Goal: Task Accomplishment & Management: Use online tool/utility

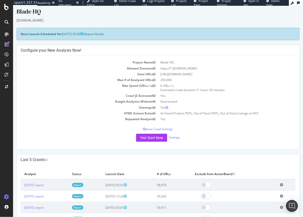
scroll to position [21, 0]
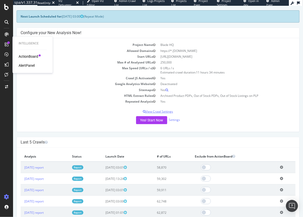
click at [158, 112] on p "View Crawl Settings" at bounding box center [157, 112] width 275 height 4
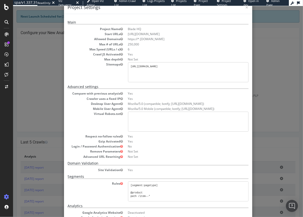
scroll to position [12, 0]
click at [42, 74] on div "× Close Project Settings Main Project Name Blade HQ Start URLs [URL][DOMAIN_NAM…" at bounding box center [158, 111] width 290 height 211
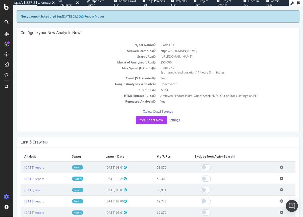
click at [176, 119] on link "Settings" at bounding box center [174, 120] width 11 height 4
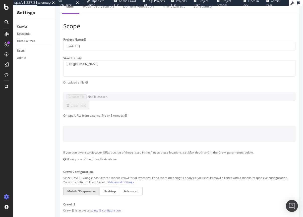
scroll to position [18, 0]
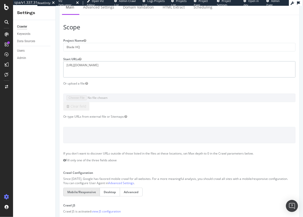
drag, startPoint x: 65, startPoint y: 65, endPoint x: 71, endPoint y: 65, distance: 5.3
click at [65, 65] on textarea "[URL][DOMAIN_NAME]" at bounding box center [179, 69] width 232 height 16
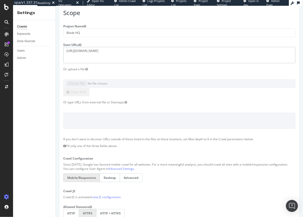
scroll to position [9, 0]
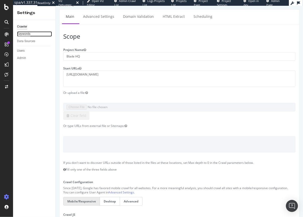
click at [22, 33] on div "Keywords" at bounding box center [23, 33] width 13 height 5
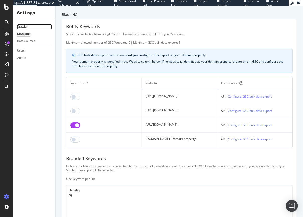
click at [24, 28] on div "Crawler" at bounding box center [22, 26] width 10 height 5
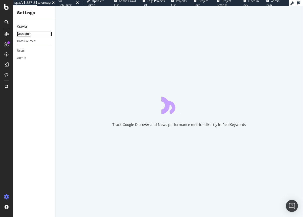
click at [24, 32] on div "Keywords" at bounding box center [23, 33] width 13 height 5
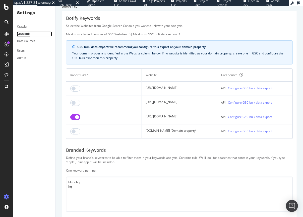
scroll to position [80, 0]
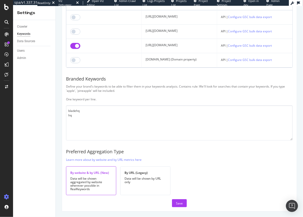
click at [20, 23] on div "Crawler" at bounding box center [36, 26] width 38 height 7
click at [21, 26] on div "Crawler" at bounding box center [22, 26] width 10 height 5
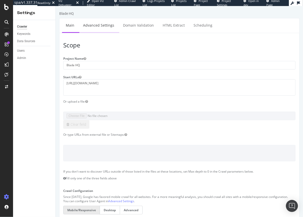
click at [101, 24] on link "Advanced Settings" at bounding box center [98, 25] width 39 height 14
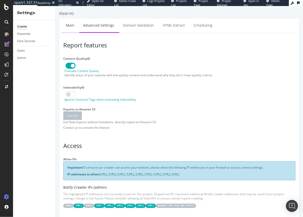
click at [75, 24] on link "Main" at bounding box center [70, 25] width 16 height 14
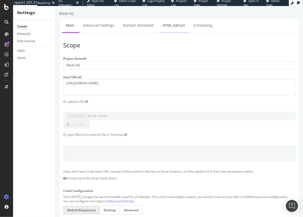
click at [168, 24] on link "HTML Extract" at bounding box center [174, 25] width 30 height 14
select select "exist"
select select "count"
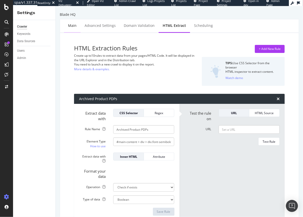
click at [72, 25] on div "Main" at bounding box center [72, 25] width 9 height 5
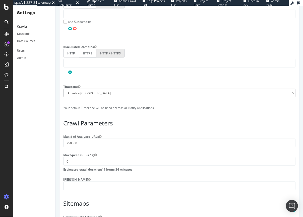
scroll to position [256, 0]
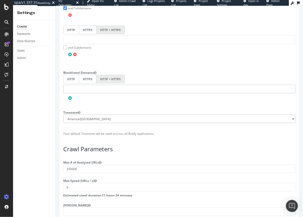
click at [71, 91] on input "text" at bounding box center [179, 89] width 232 height 9
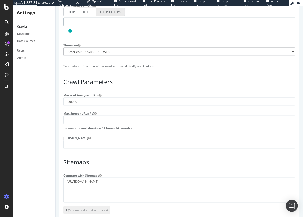
scroll to position [354, 0]
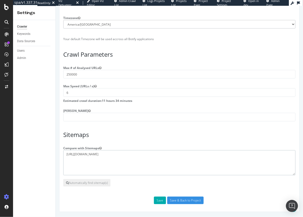
click at [92, 157] on textarea "[URL][DOMAIN_NAME]" at bounding box center [179, 162] width 232 height 25
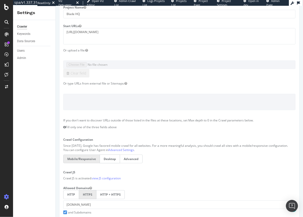
scroll to position [0, 0]
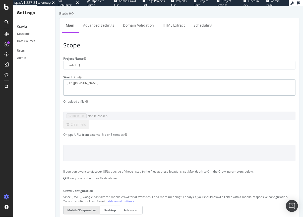
click at [69, 90] on textarea "[URL][DOMAIN_NAME]" at bounding box center [179, 87] width 232 height 16
click at [133, 89] on textarea "[URL][DOMAIN_NAME]" at bounding box center [179, 87] width 232 height 16
paste textarea "[URL][DOMAIN_NAME]"
click at [76, 88] on textarea "[URL][DOMAIN_NAME]" at bounding box center [179, 87] width 232 height 16
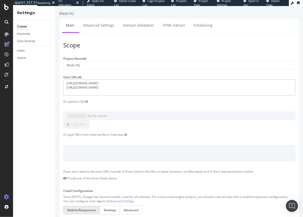
click at [76, 88] on textarea "[URL][DOMAIN_NAME]" at bounding box center [179, 87] width 232 height 16
type textarea "[URL][DOMAIN_NAME]"
click at [21, 28] on div "Crawler" at bounding box center [22, 26] width 10 height 5
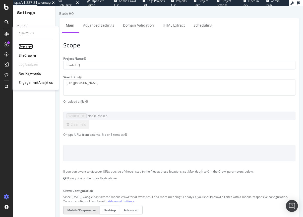
click at [25, 45] on div "Overview" at bounding box center [26, 46] width 14 height 5
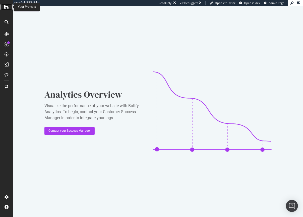
click at [9, 6] on icon at bounding box center [6, 7] width 5 height 6
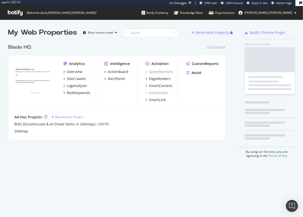
scroll to position [98, 218]
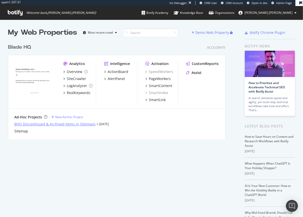
click at [59, 124] on div "BHQ Discontinued & Archived Items in Sitemaps" at bounding box center [54, 124] width 81 height 5
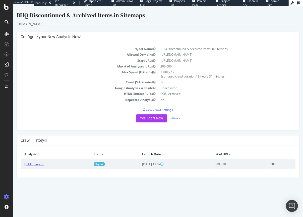
click at [38, 165] on link "[DATE] report" at bounding box center [33, 164] width 19 height 4
click at [162, 108] on p "View Crawl Settings" at bounding box center [157, 110] width 275 height 4
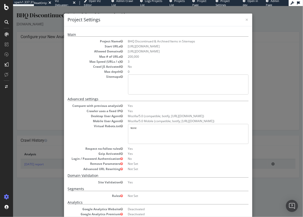
scroll to position [63, 0]
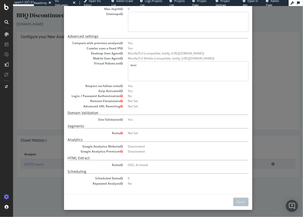
click at [52, 189] on div "× Close Project Settings Main Project Name BHQ Discontinued & Archived Items in…" at bounding box center [158, 111] width 290 height 211
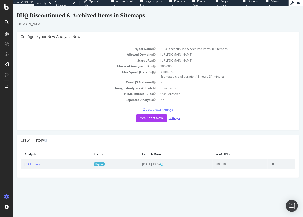
click at [174, 117] on link "Settings" at bounding box center [174, 118] width 11 height 4
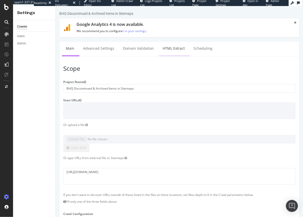
click at [173, 46] on link "HTML Extract" at bounding box center [174, 49] width 30 height 14
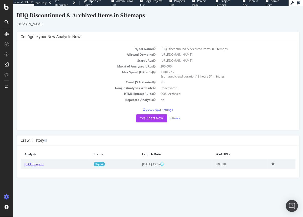
click at [43, 164] on link "[DATE] report" at bounding box center [33, 164] width 19 height 4
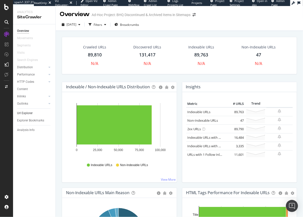
click at [33, 115] on link "Url Explorer" at bounding box center [34, 113] width 35 height 5
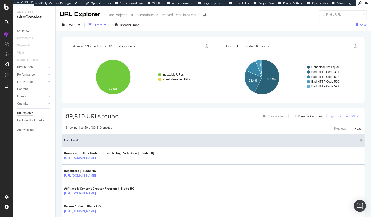
click at [102, 24] on div "Filters" at bounding box center [98, 25] width 9 height 4
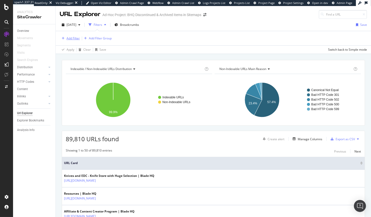
click at [70, 38] on div "Add Filter" at bounding box center [73, 38] width 13 height 4
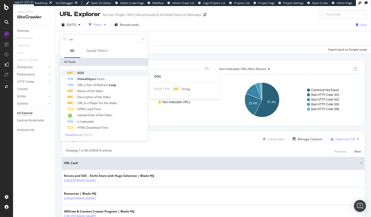
type input "oo"
click at [87, 72] on div "OOS" at bounding box center [107, 73] width 80 height 6
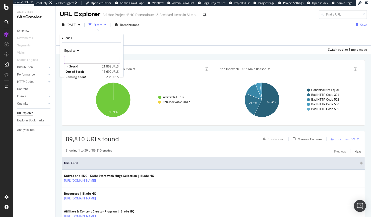
click at [76, 59] on input "text" at bounding box center [91, 60] width 55 height 8
click at [62, 39] on icon at bounding box center [63, 38] width 2 height 3
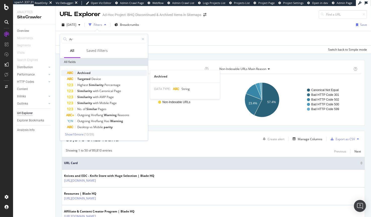
type input "Ar"
click at [80, 72] on span "Archived" at bounding box center [83, 73] width 13 height 4
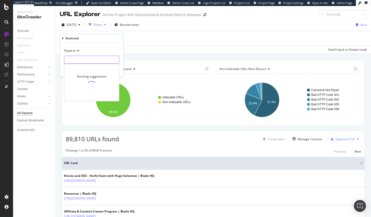
click at [82, 63] on input "text" at bounding box center [91, 60] width 55 height 8
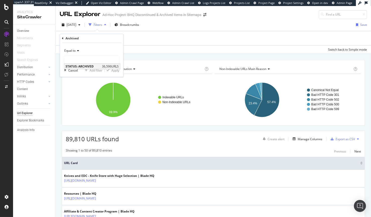
click at [88, 67] on span "STATUS: ARCHIVED" at bounding box center [83, 66] width 35 height 4
type input "STATUS: ARCHIVED"
click at [115, 71] on div "Apply" at bounding box center [116, 70] width 8 height 4
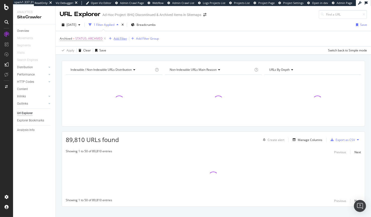
click at [119, 39] on div "Add Filter" at bounding box center [120, 38] width 13 height 4
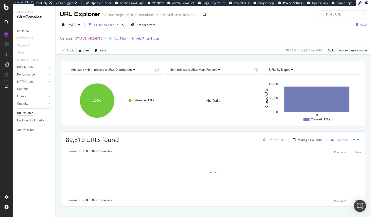
click at [232, 36] on div "Archived = STATUS: ARCHIVED Add Filter Add Filter Group" at bounding box center [213, 38] width 307 height 15
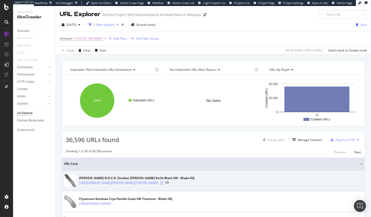
click at [163, 182] on icon at bounding box center [161, 183] width 3 height 3
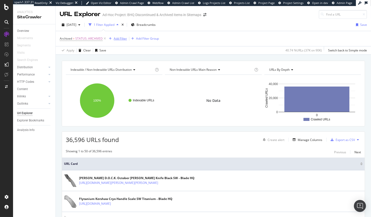
click at [118, 39] on div "Add Filter" at bounding box center [120, 38] width 13 height 4
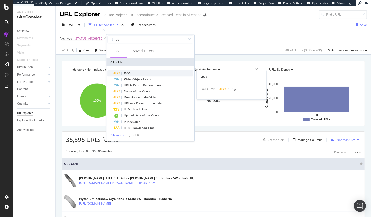
type input "oo"
click at [128, 72] on span "OOS" at bounding box center [127, 73] width 7 height 4
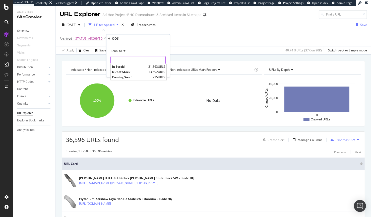
click at [125, 61] on input "text" at bounding box center [138, 60] width 55 height 8
click at [140, 72] on span "Out of Stock" at bounding box center [129, 72] width 35 height 4
type input "Out of Stock"
click at [162, 71] on div "Apply" at bounding box center [162, 71] width 8 height 4
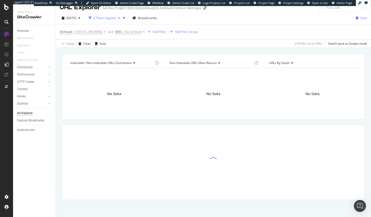
scroll to position [7, 0]
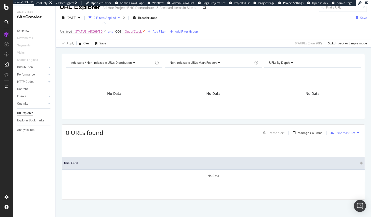
click at [144, 32] on icon at bounding box center [144, 31] width 4 height 5
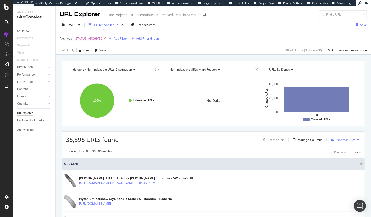
click at [104, 38] on icon at bounding box center [105, 38] width 4 height 5
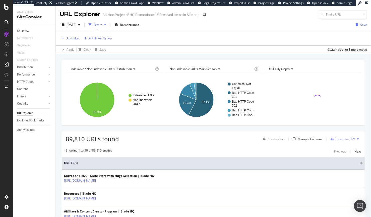
click at [71, 38] on div "Add Filter" at bounding box center [73, 38] width 13 height 4
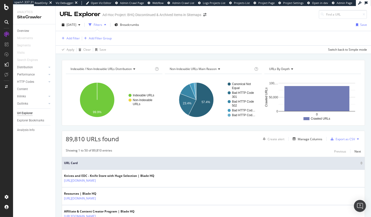
click at [177, 124] on div "Indexable / Non-Indexable URLs distribution Chart (by Value) Table Expand Expor…" at bounding box center [213, 93] width 303 height 66
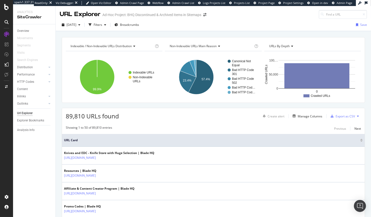
click at [213, 46] on span "Non-Indexable URLs Main Reason" at bounding box center [193, 46] width 47 height 4
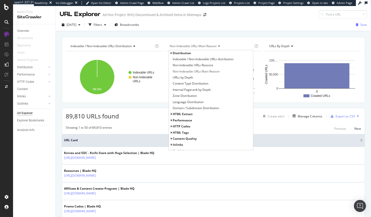
click at [284, 46] on span "URLs by Depth" at bounding box center [279, 46] width 21 height 4
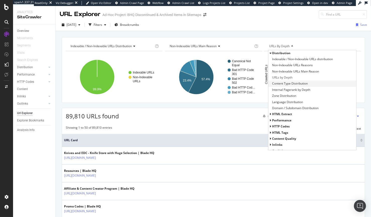
click at [278, 83] on span "Content Type Distribution" at bounding box center [290, 83] width 36 height 5
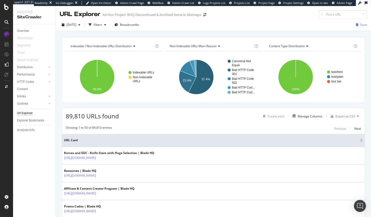
click at [299, 44] on span "Content Type Distribution" at bounding box center [287, 46] width 36 height 4
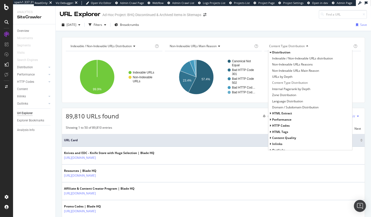
scroll to position [4, 0]
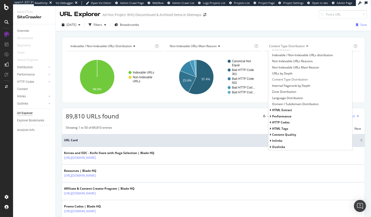
click at [272, 135] on span "Content Quality" at bounding box center [284, 135] width 24 height 4
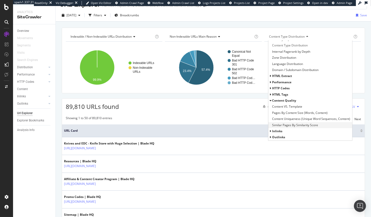
scroll to position [19, 0]
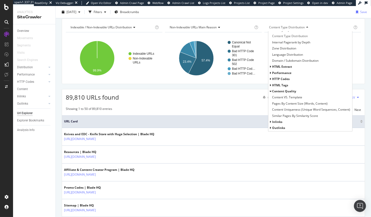
click at [270, 91] on icon at bounding box center [271, 91] width 2 height 3
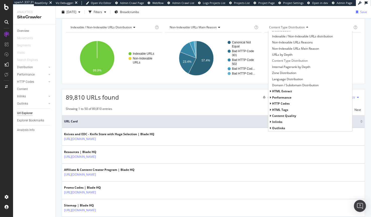
click at [270, 98] on icon at bounding box center [271, 97] width 2 height 3
click at [270, 79] on icon at bounding box center [271, 79] width 2 height 3
click at [269, 91] on div "HTML Extract" at bounding box center [311, 91] width 84 height 6
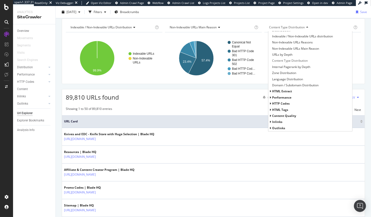
click at [270, 91] on icon at bounding box center [271, 91] width 2 height 3
click at [233, 94] on div "89,810 URLs found Create alert Manage Columns Export as CSV" at bounding box center [213, 95] width 303 height 12
click at [295, 91] on span "URLs Crawled By Botify By OOS" at bounding box center [294, 91] width 44 height 5
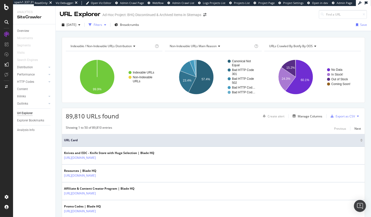
click at [106, 24] on icon "button" at bounding box center [105, 24] width 2 height 3
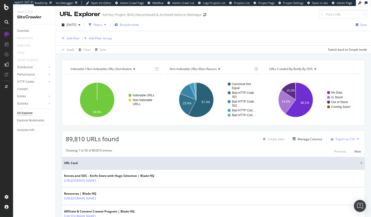
click at [139, 24] on span "Breadcrumbs" at bounding box center [129, 25] width 19 height 4
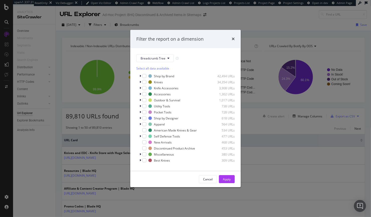
drag, startPoint x: 233, startPoint y: 39, endPoint x: 204, endPoint y: 59, distance: 35.5
click at [204, 59] on div "Filter the report on a dimension Breadcrumb Tree Select all data available Shop…" at bounding box center [185, 109] width 111 height 158
click at [156, 62] on div "Breadcrumb Tree Select all data available Shop by Brand 42,494 URLs Knives 34,3…" at bounding box center [185, 109] width 98 height 111
click at [157, 60] on span "Breadcrumb Tree" at bounding box center [153, 58] width 25 height 4
click at [151, 75] on div "Select a segment" at bounding box center [155, 76] width 28 height 5
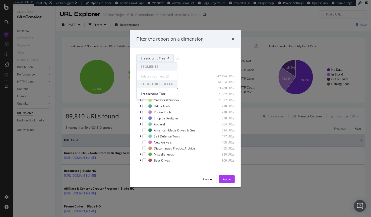
click at [203, 54] on div "Breadcrumb Tree Select all data available Shop by Brand 42,494 URLs Knives 34,3…" at bounding box center [185, 109] width 111 height 123
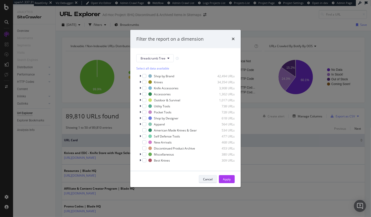
click at [207, 182] on div "Cancel" at bounding box center [208, 179] width 10 height 7
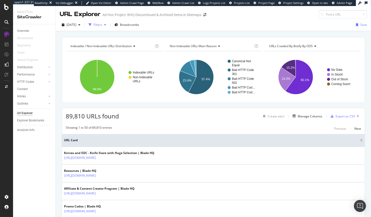
click at [102, 26] on div "Filters" at bounding box center [98, 25] width 9 height 4
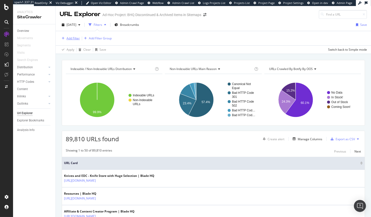
click at [74, 36] on div "Add Filter" at bounding box center [73, 38] width 13 height 4
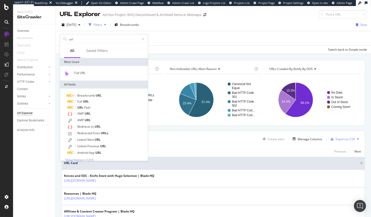
type input "url"
click at [82, 77] on div "Full URL" at bounding box center [104, 73] width 88 height 15
click at [82, 75] on div "Full URL" at bounding box center [104, 73] width 86 height 7
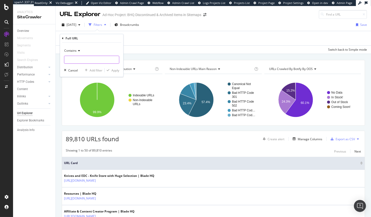
click at [76, 60] on input "text" at bounding box center [91, 60] width 55 height 8
type input "i"
type input "/item"
click at [117, 71] on div "Apply" at bounding box center [116, 70] width 8 height 4
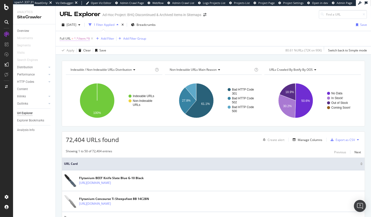
click at [81, 39] on span "^.*/item.*$" at bounding box center [82, 38] width 16 height 7
click at [79, 58] on input "/item" at bounding box center [87, 60] width 47 height 8
click at [79, 60] on input "/item" at bounding box center [87, 60] width 47 height 8
type input "/item--"
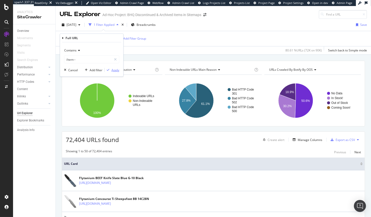
click at [117, 70] on div "Apply" at bounding box center [116, 70] width 8 height 4
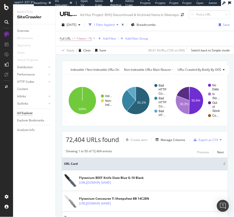
click at [219, 71] on span "URLs Crawled By Botify By OOS" at bounding box center [200, 70] width 44 height 4
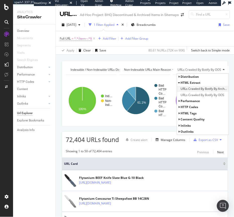
click at [212, 91] on span "URLs Crawled By Botify By Archived" at bounding box center [204, 88] width 47 height 5
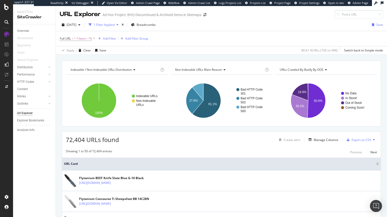
click at [303, 70] on icon at bounding box center [326, 69] width 4 height 3
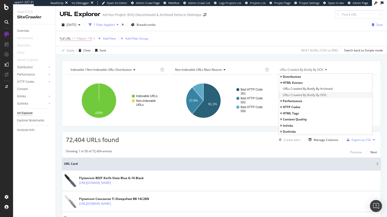
click at [299, 96] on span "URLs Crawled By Botify By OOS" at bounding box center [305, 95] width 44 height 5
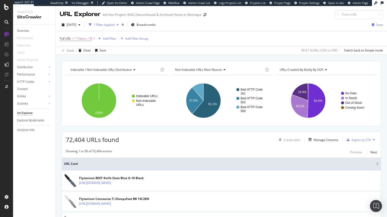
click at [303, 70] on span "URLs Crawled By Botify By OOS" at bounding box center [302, 70] width 44 height 4
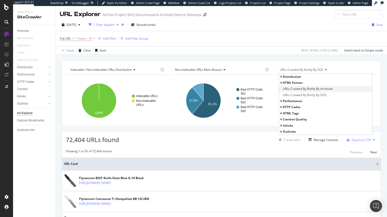
click at [290, 89] on span "URLs Crawled By Botify By Archived" at bounding box center [308, 88] width 50 height 5
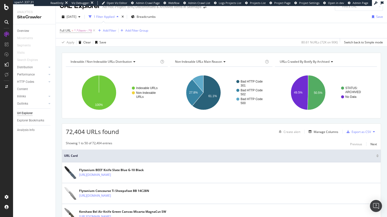
scroll to position [9, 0]
click at [113, 30] on div "Add Filter" at bounding box center [109, 30] width 13 height 4
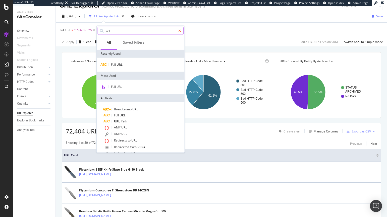
click at [179, 30] on icon at bounding box center [179, 31] width 3 height 4
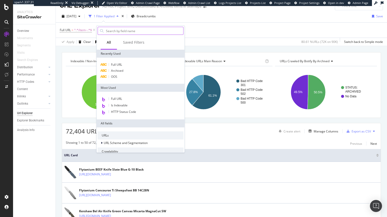
click at [217, 30] on div "Full URL = ^.*/item--.*$ Add Filter Add Filter Group" at bounding box center [221, 30] width 323 height 15
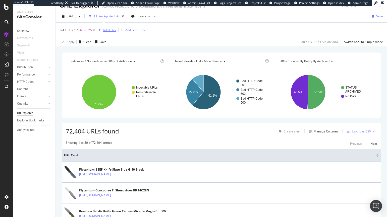
click at [107, 31] on div "Add Filter" at bounding box center [109, 30] width 13 height 4
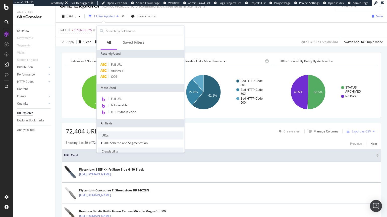
click at [199, 27] on div "Full URL = ^.*/item--.*$ Add Filter Add Filter Group" at bounding box center [221, 30] width 323 height 15
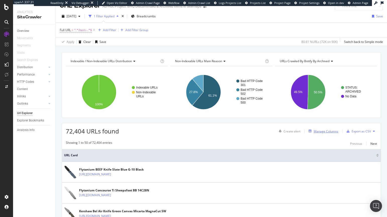
click at [303, 132] on div "Manage Columns" at bounding box center [326, 131] width 25 height 4
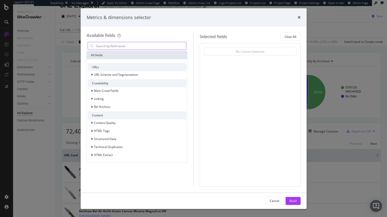
click at [137, 47] on input "modal" at bounding box center [140, 46] width 91 height 8
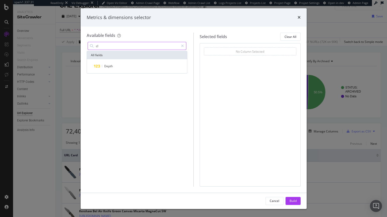
type input "c"
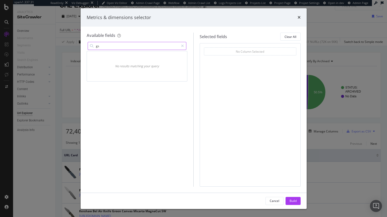
type input "g"
type input "t"
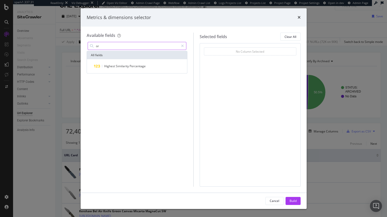
type input "o"
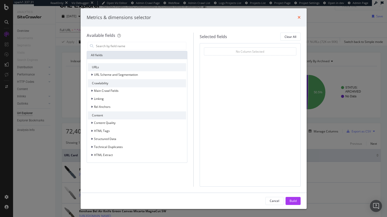
click at [299, 18] on icon "times" at bounding box center [299, 17] width 3 height 4
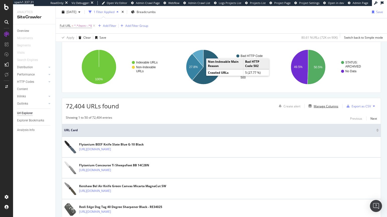
scroll to position [0, 0]
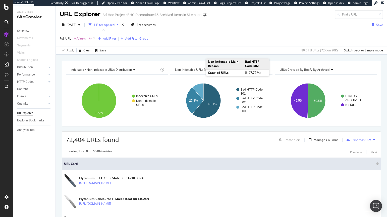
click at [239, 49] on div "Apply Clear Save 80.61 % URLs ( 72K on 90K ) Switch back to Simple mode" at bounding box center [221, 50] width 331 height 8
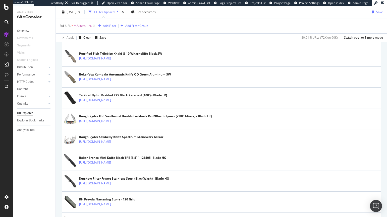
scroll to position [209, 0]
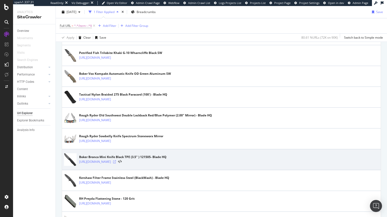
click at [116, 161] on icon at bounding box center [114, 162] width 3 height 3
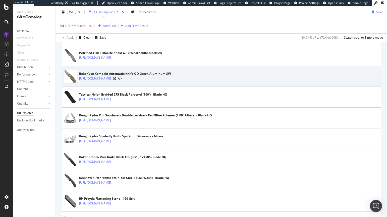
scroll to position [0, 0]
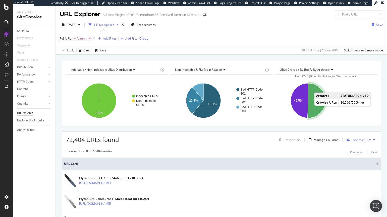
click at [303, 104] on icon "A chart." at bounding box center [316, 100] width 18 height 35
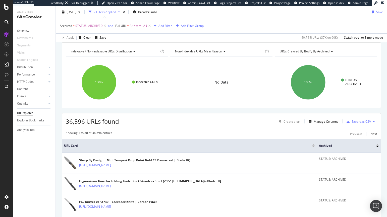
scroll to position [21, 0]
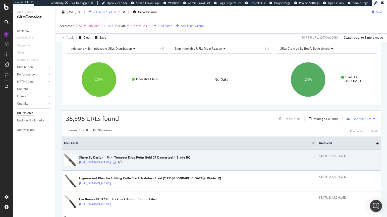
click at [116, 162] on icon at bounding box center [114, 162] width 3 height 3
